Goal: Transaction & Acquisition: Purchase product/service

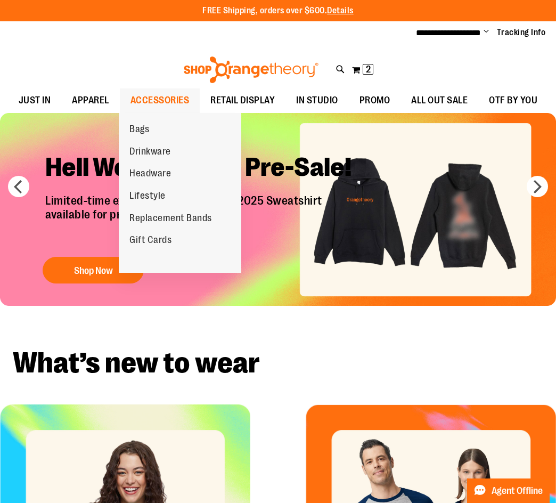
click at [168, 103] on span "ACCESSORIES" at bounding box center [159, 100] width 59 height 24
click at [152, 93] on span "ACCESSORIES" at bounding box center [159, 100] width 59 height 24
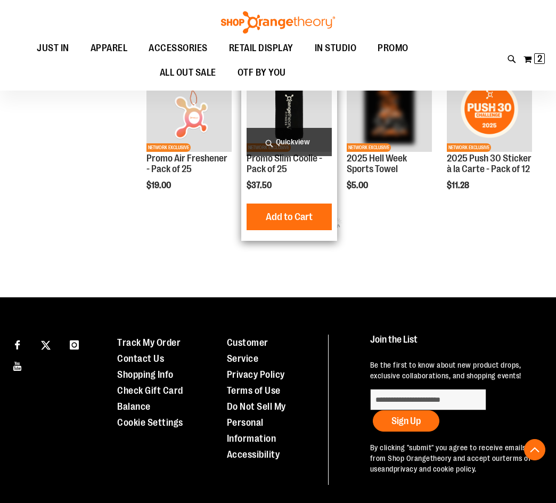
scroll to position [222, 0]
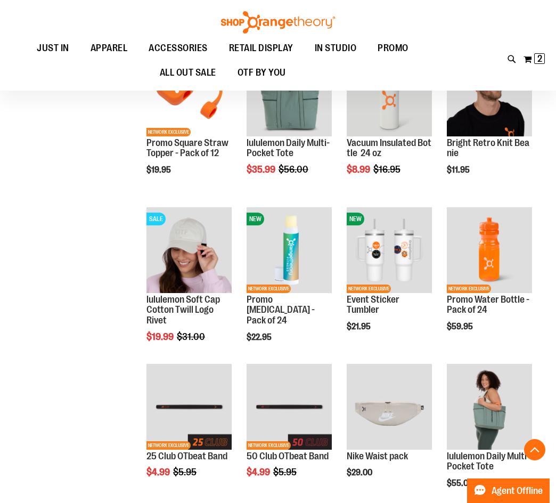
scroll to position [1074, 0]
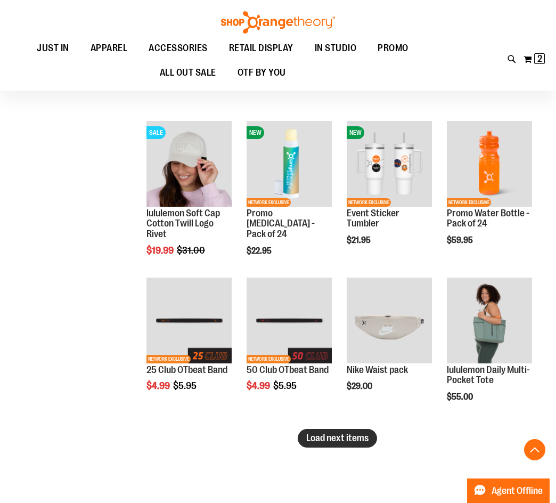
click at [330, 442] on span "Load next items" at bounding box center [337, 437] width 62 height 11
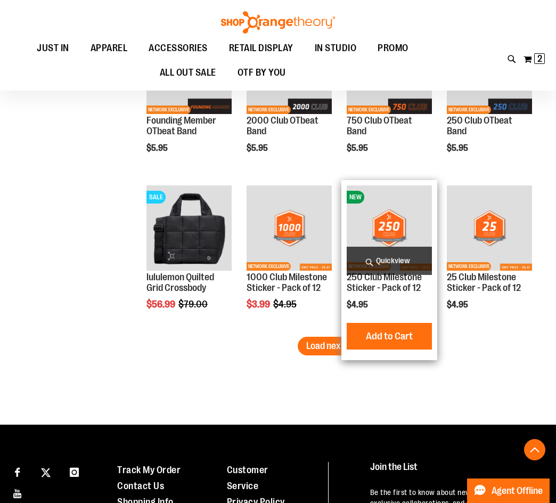
scroll to position [1640, 0]
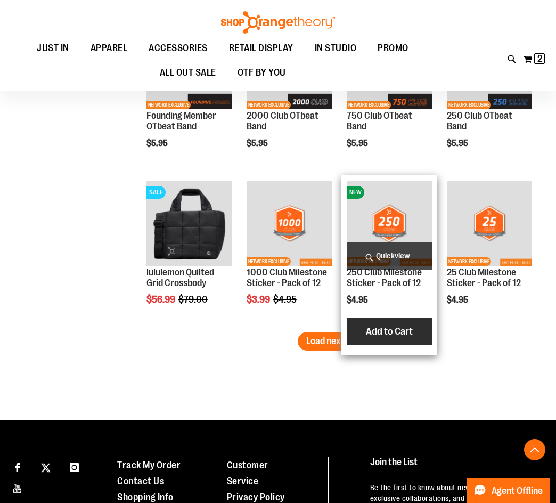
click at [348, 330] on button "Add to Cart" at bounding box center [389, 331] width 117 height 27
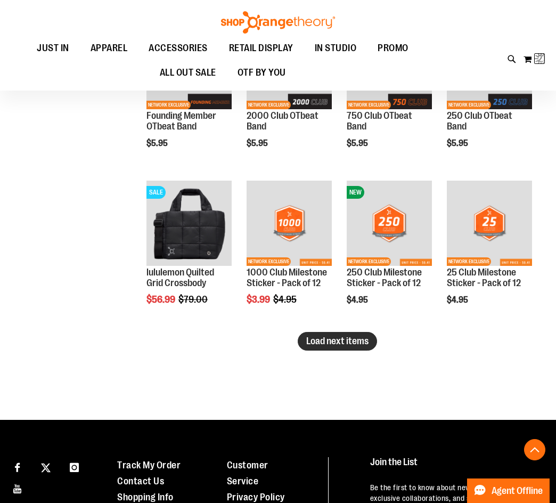
click at [335, 334] on button "Load next items" at bounding box center [337, 341] width 79 height 19
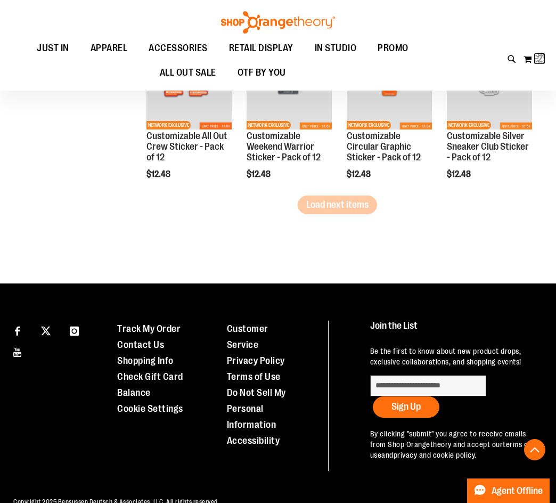
scroll to position [2249, 0]
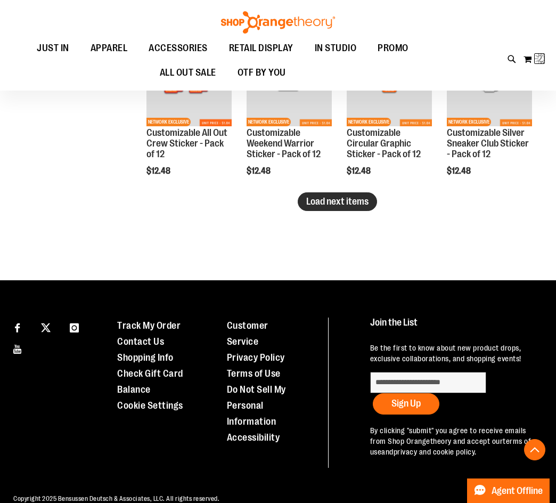
click at [327, 204] on span "Load next items" at bounding box center [337, 201] width 62 height 11
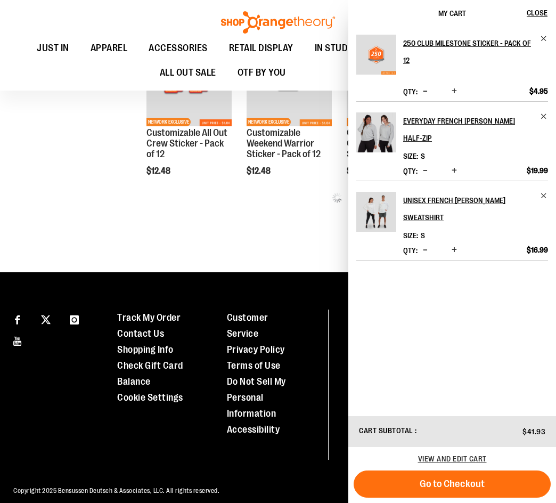
scroll to position [1983, 0]
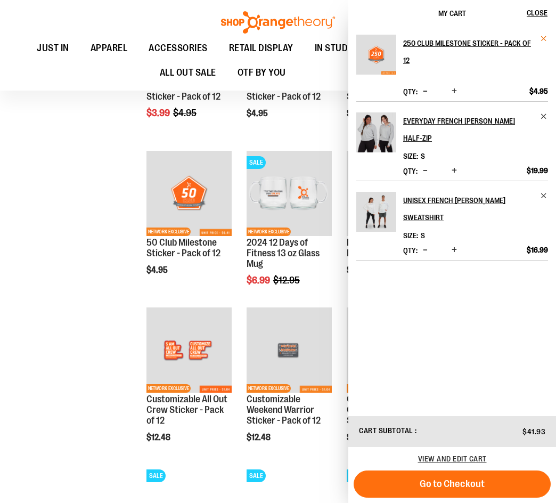
click at [541, 40] on span "Remove item" at bounding box center [544, 39] width 8 height 8
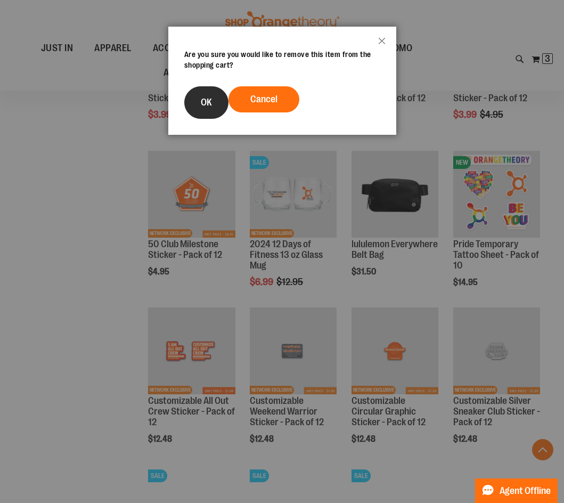
click at [214, 99] on button "OK" at bounding box center [206, 102] width 44 height 32
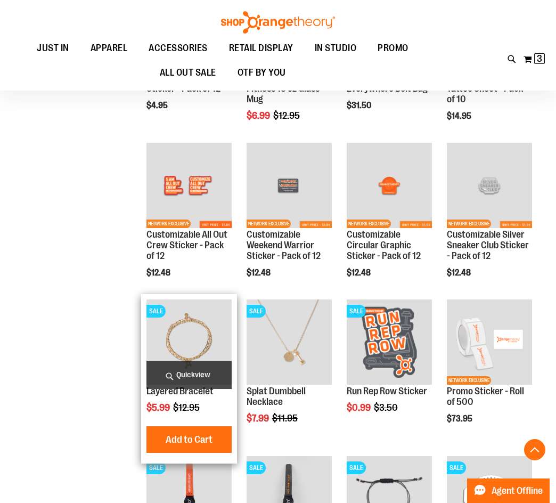
scroll to position [2143, 0]
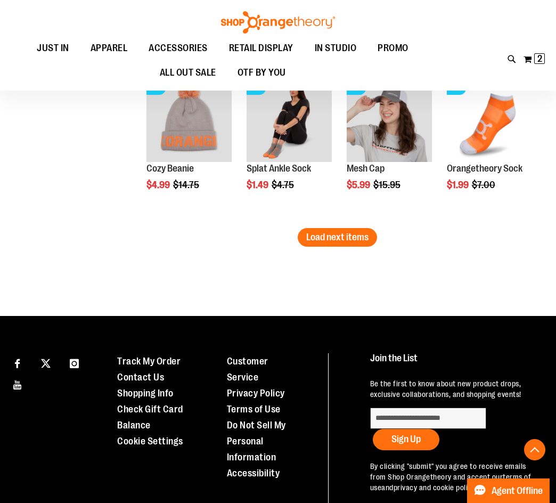
scroll to position [2631, 0]
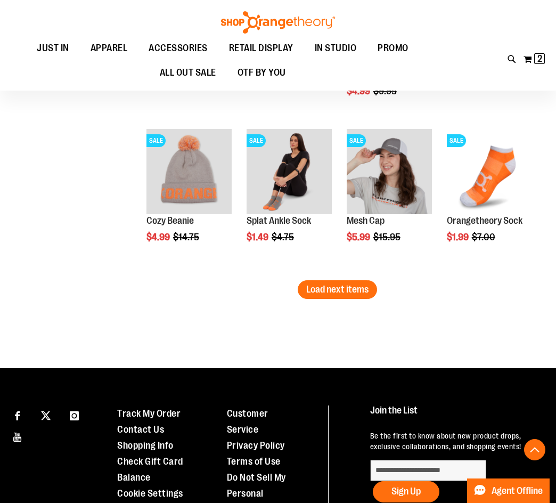
click at [340, 290] on span "Load next items" at bounding box center [337, 289] width 62 height 11
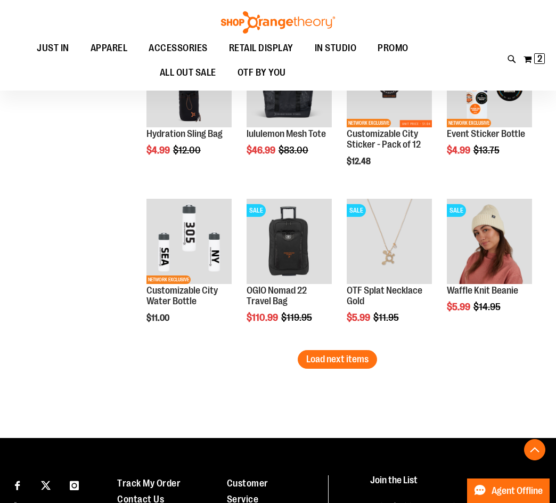
scroll to position [3207, 0]
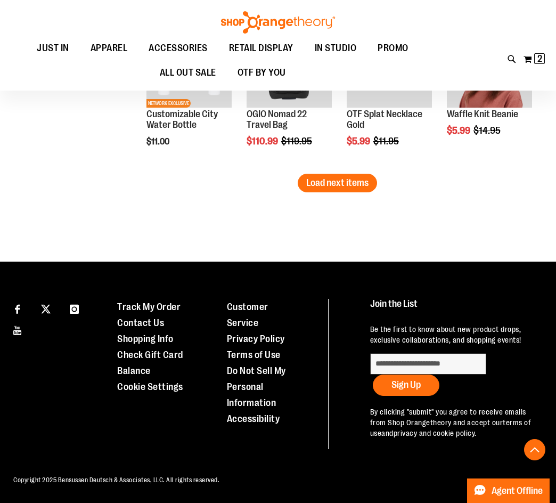
click at [340, 188] on button "Load next items" at bounding box center [337, 183] width 79 height 19
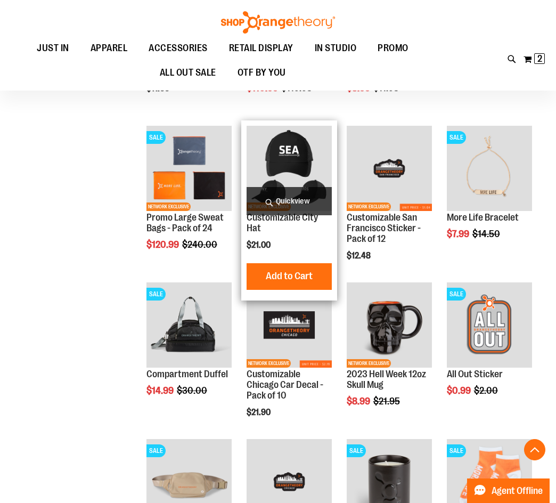
scroll to position [3527, 0]
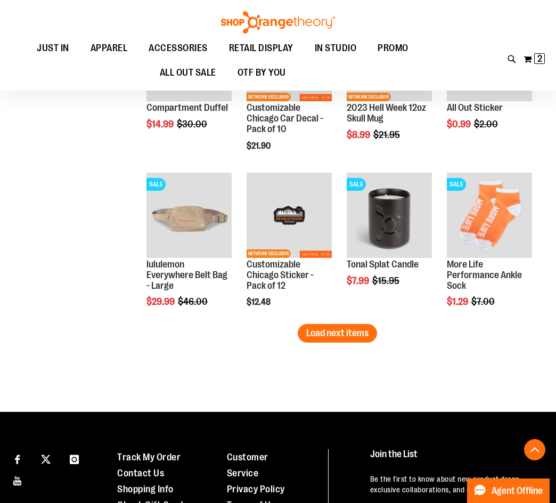
click at [346, 329] on span "Load next items" at bounding box center [337, 332] width 62 height 11
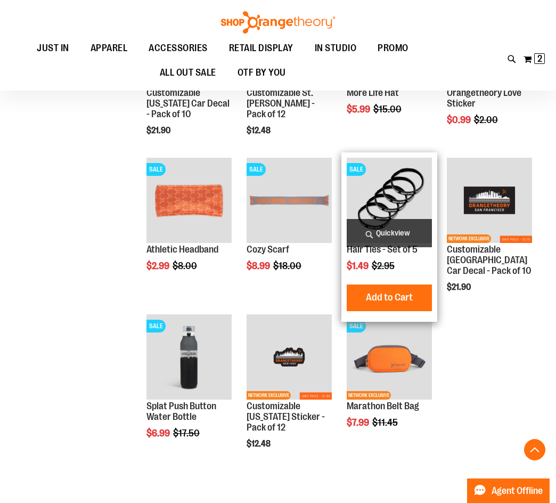
scroll to position [3846, 0]
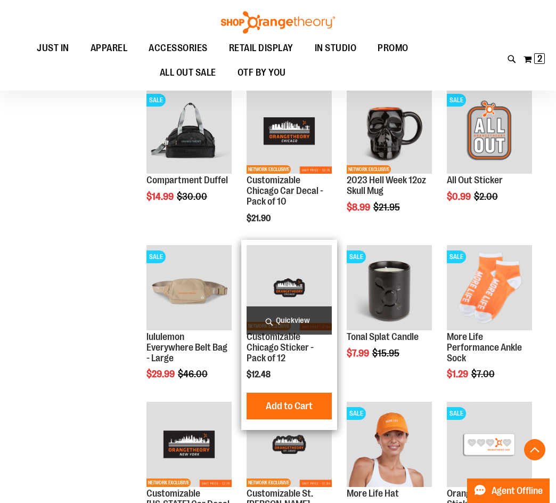
scroll to position [3436, 0]
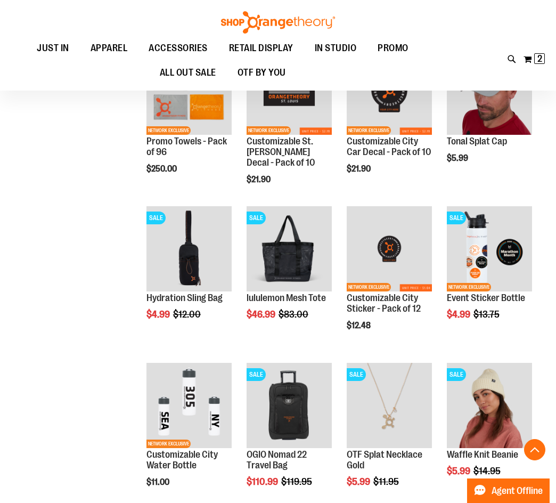
scroll to position [2850, 0]
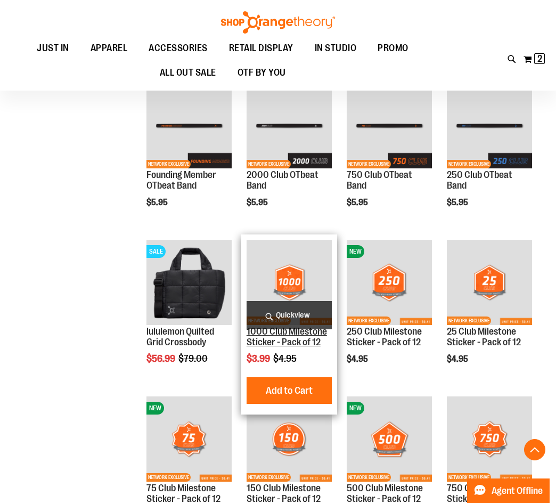
scroll to position [1519, 0]
